Goal: Task Accomplishment & Management: Manage account settings

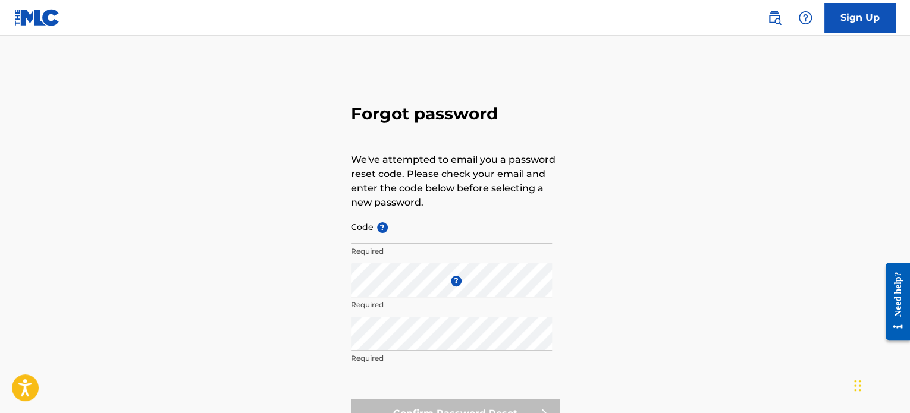
click at [399, 227] on input "Code ?" at bounding box center [451, 227] width 201 height 34
click at [10, 23] on nav "Sign Up" at bounding box center [455, 18] width 910 height 36
click at [36, 16] on img at bounding box center [37, 17] width 46 height 17
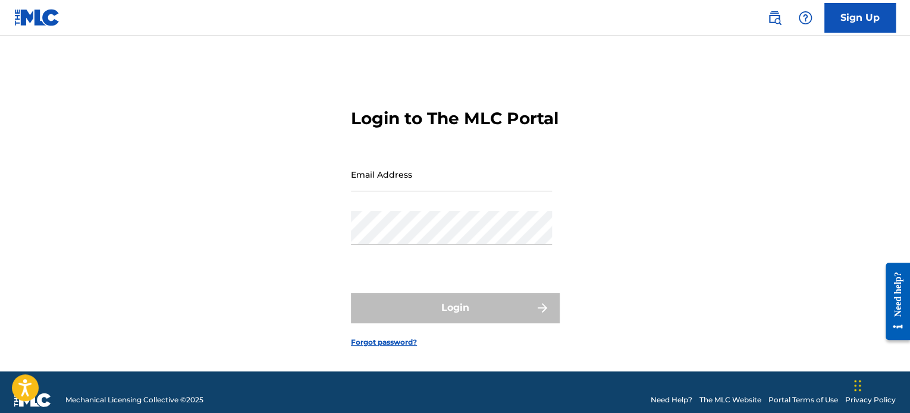
click at [470, 191] on input "Email Address" at bounding box center [451, 175] width 201 height 34
click at [473, 187] on input "Email Address" at bounding box center [451, 175] width 201 height 34
type input "dubplanetmedia@gmail.com"
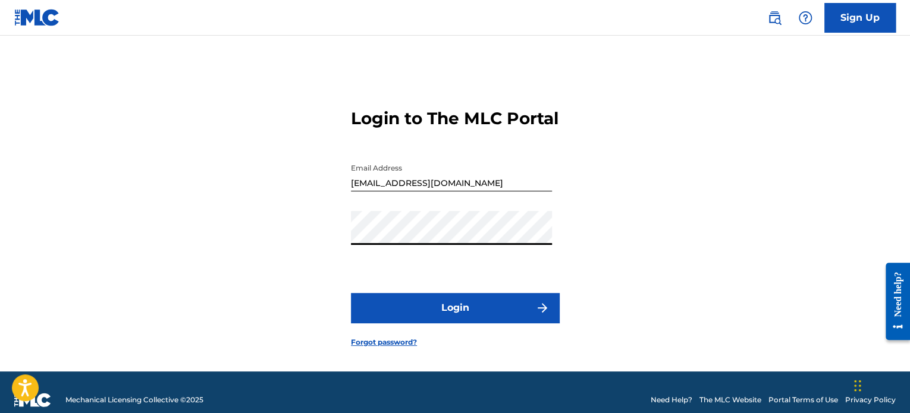
click at [464, 323] on button "Login" at bounding box center [455, 308] width 208 height 30
click at [400, 348] on link "Forgot password?" at bounding box center [384, 342] width 66 height 11
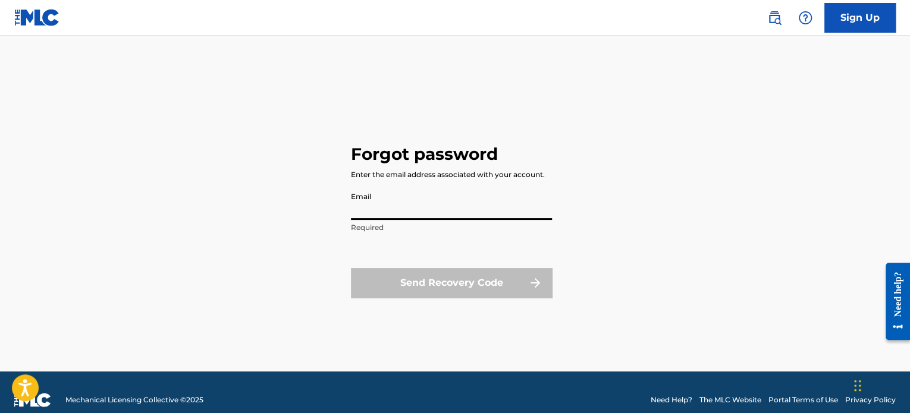
click at [467, 208] on input "Email" at bounding box center [451, 203] width 201 height 34
type input "dubplanetmedia@gmail.com"
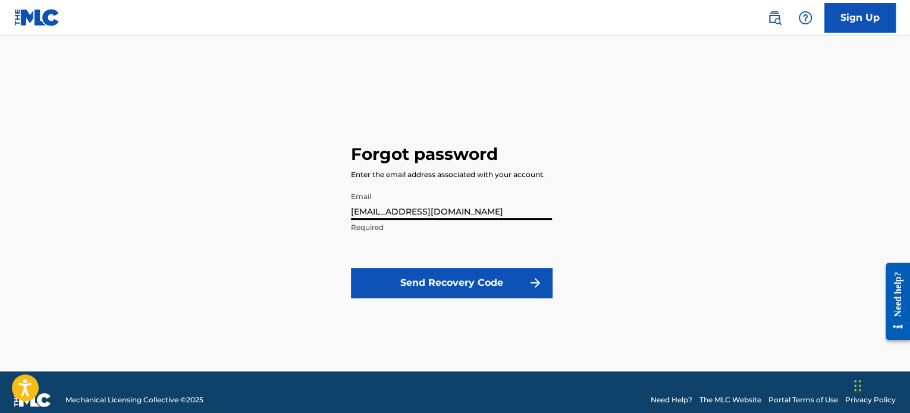
click at [463, 288] on button "Send Recovery Code" at bounding box center [451, 283] width 201 height 30
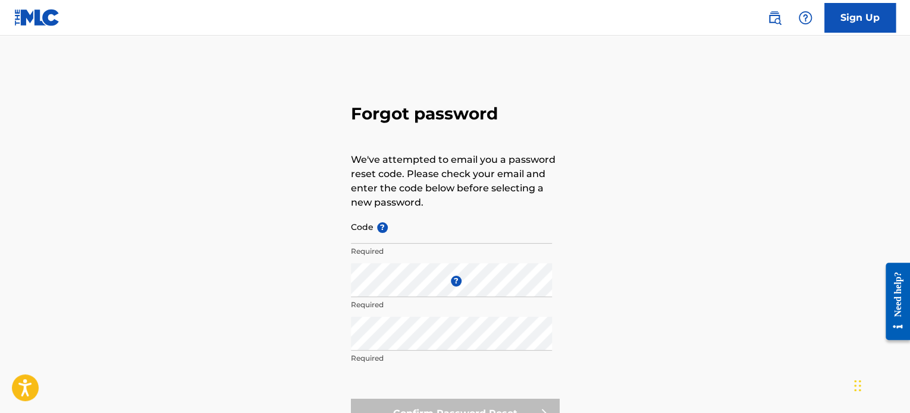
click at [27, 15] on img at bounding box center [37, 17] width 46 height 17
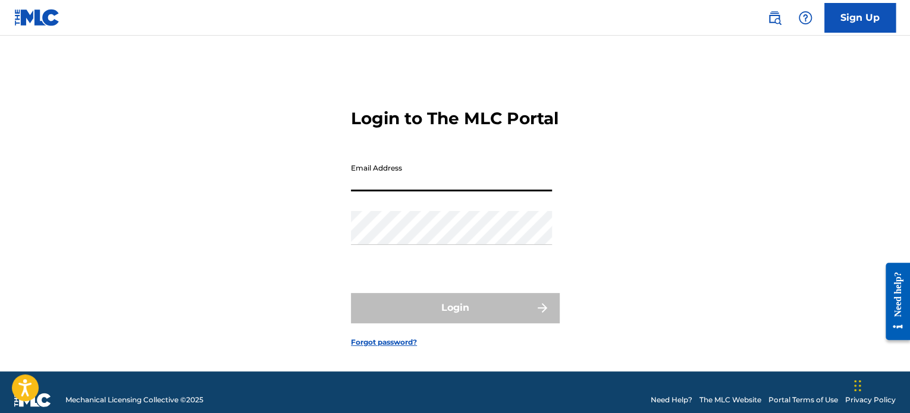
click at [535, 191] on input "Email Address" at bounding box center [451, 175] width 201 height 34
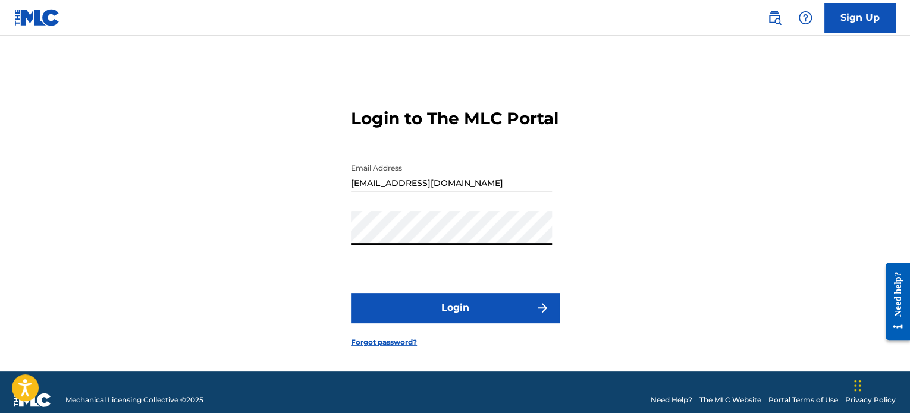
click at [458, 323] on button "Login" at bounding box center [455, 308] width 208 height 30
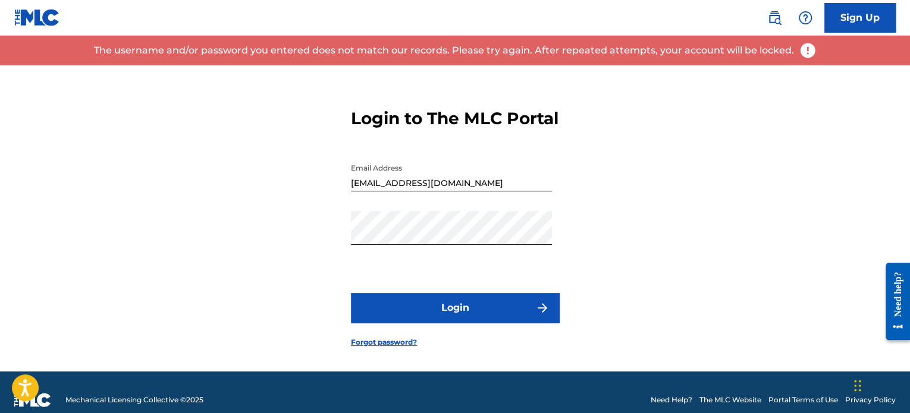
click at [479, 191] on input "hparsonsmoney@gmail.com" at bounding box center [451, 175] width 201 height 34
click at [464, 323] on button "Login" at bounding box center [455, 308] width 208 height 30
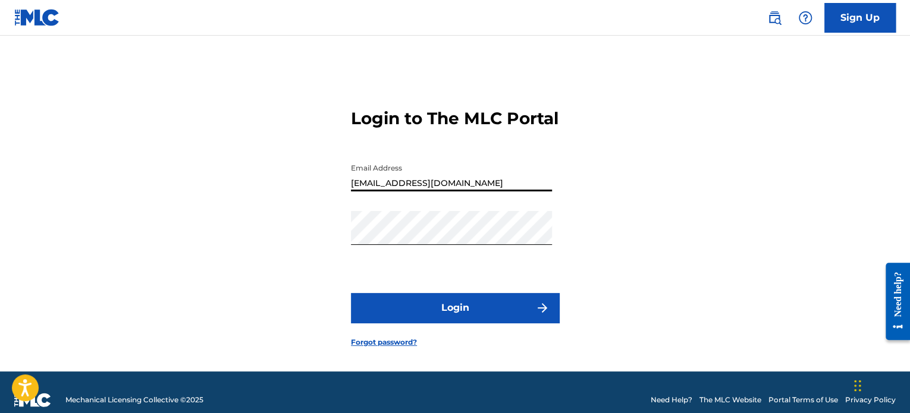
click at [499, 191] on input "dubplanetmedia@gmail.com" at bounding box center [451, 175] width 201 height 34
click at [497, 323] on button "Login" at bounding box center [455, 308] width 208 height 30
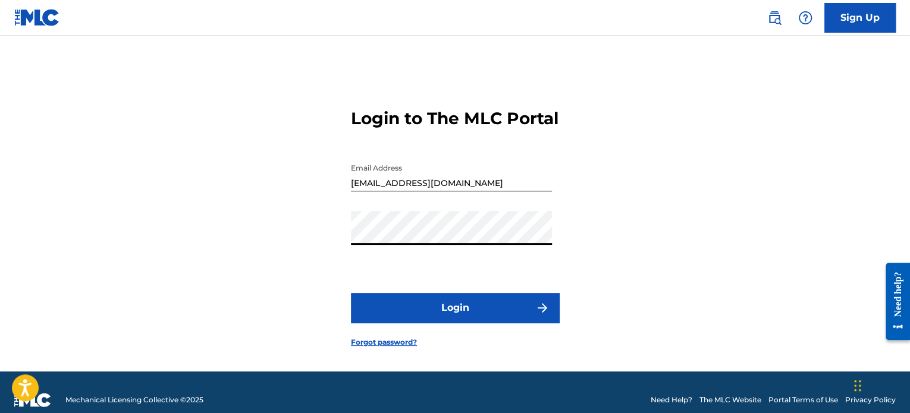
click at [486, 191] on input "mucihmusic@gmail.com" at bounding box center [451, 175] width 201 height 34
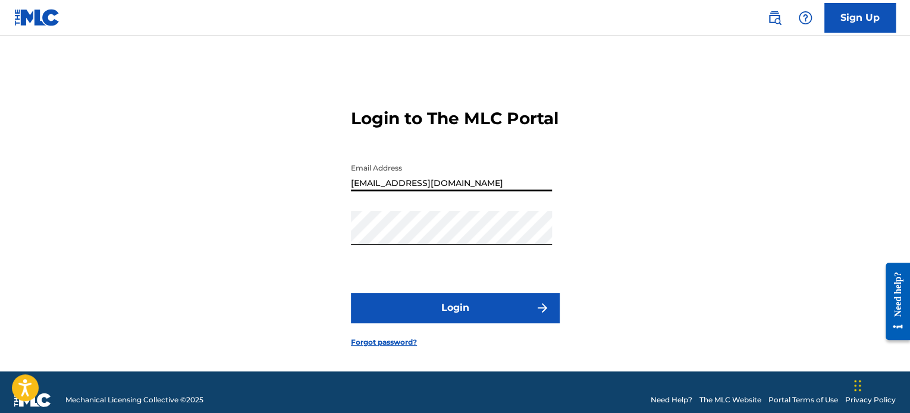
type input "hparsonsmoney@gmail.com"
